Goal: Task Accomplishment & Management: Complete application form

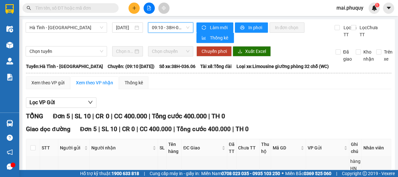
scroll to position [110, 0]
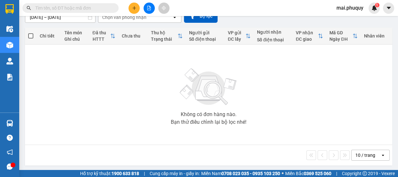
scroll to position [64, 0]
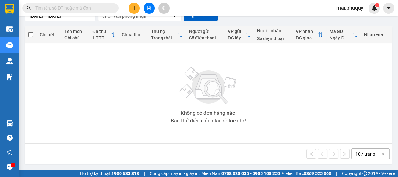
click at [133, 12] on button at bounding box center [134, 8] width 11 height 11
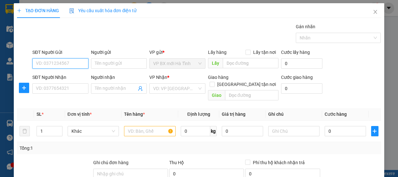
drag, startPoint x: 68, startPoint y: 64, endPoint x: 110, endPoint y: 62, distance: 42.1
click at [69, 64] on input "SĐT Người Gửi" at bounding box center [60, 63] width 56 height 10
click at [110, 62] on input "Người gửi" at bounding box center [119, 63] width 56 height 10
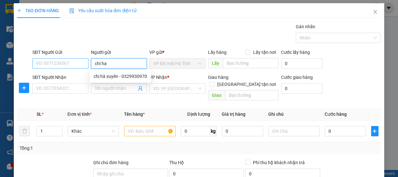
type input "chi ha"
click at [57, 65] on input "SĐT Người Gửi" at bounding box center [60, 63] width 56 height 10
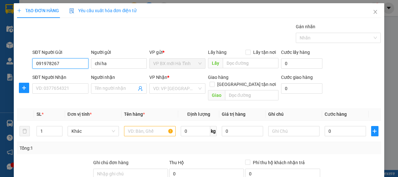
type input "0919782676"
click at [64, 76] on div "0919782676 - a" at bounding box center [60, 76] width 48 height 7
type input "a"
type input "0919782676"
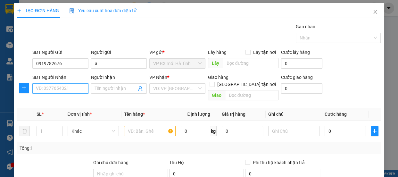
click at [63, 89] on input "SĐT Người Nhận" at bounding box center [60, 88] width 56 height 10
click at [64, 100] on div "0969319958 - a viêt" at bounding box center [60, 101] width 48 height 7
type input "0969319958"
type input "a viêt"
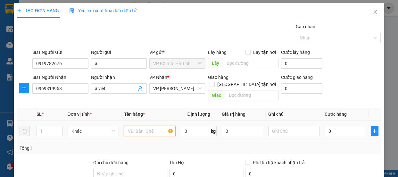
click at [139, 128] on input "text" at bounding box center [150, 131] width 52 height 10
click at [329, 126] on input "0" at bounding box center [345, 131] width 41 height 10
type input "3"
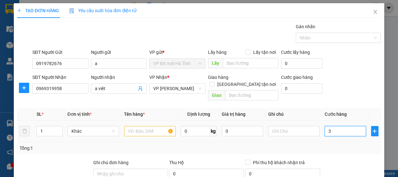
type input "30"
type input "300"
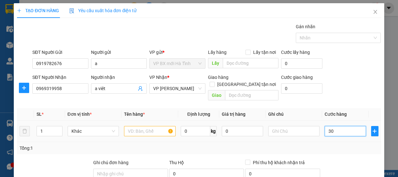
type input "300"
type input "3.000"
type input "30.000"
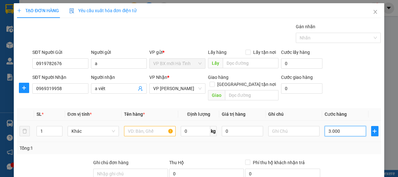
type input "30.000"
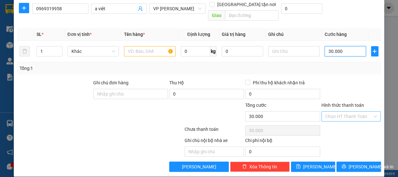
type input "30.000"
click at [368, 112] on input "Hình thức thanh toán" at bounding box center [349, 117] width 47 height 10
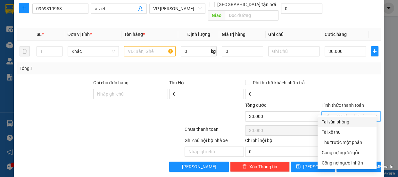
drag, startPoint x: 343, startPoint y: 119, endPoint x: 338, endPoint y: 128, distance: 10.5
click at [343, 119] on div "Tại văn phòng" at bounding box center [347, 121] width 51 height 7
type input "0"
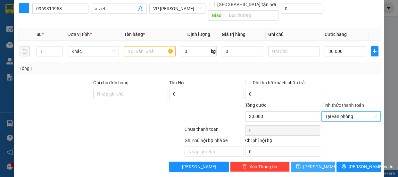
click at [309, 162] on button "Lưu" at bounding box center [313, 167] width 44 height 10
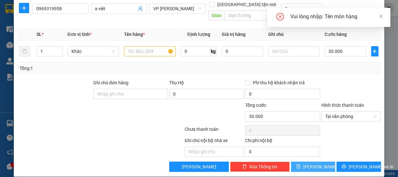
click at [310, 163] on span "Lưu" at bounding box center [321, 166] width 34 height 7
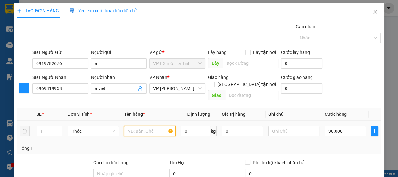
click at [140, 126] on input "text" at bounding box center [150, 131] width 52 height 10
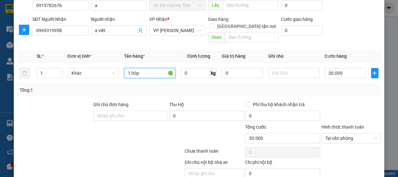
scroll to position [80, 0]
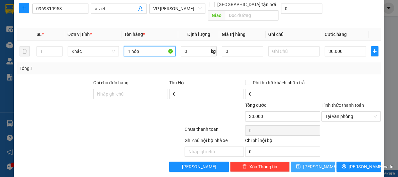
type input "1 hôp"
click at [308, 162] on button "Lưu" at bounding box center [313, 167] width 44 height 10
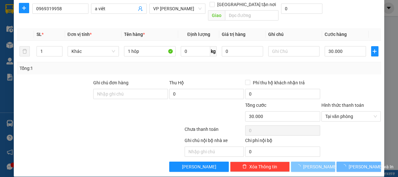
type input "0"
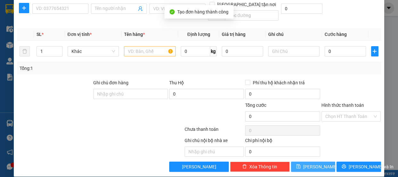
scroll to position [0, 0]
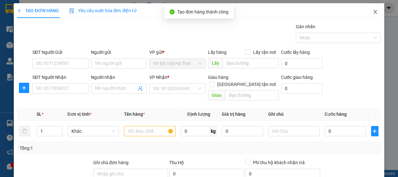
click at [373, 14] on icon "close" at bounding box center [375, 11] width 5 height 5
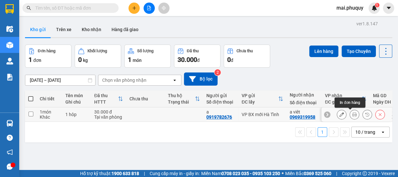
click at [353, 114] on icon at bounding box center [355, 114] width 4 height 4
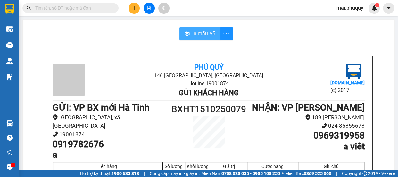
click at [207, 35] on span "In mẫu A5" at bounding box center [203, 34] width 23 height 8
